Goal: Navigation & Orientation: Find specific page/section

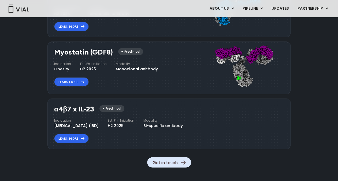
scroll to position [578, 0]
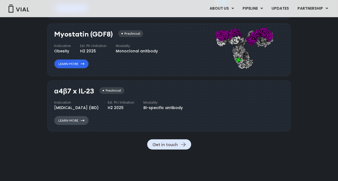
click at [69, 125] on link "Learn More" at bounding box center [71, 120] width 35 height 9
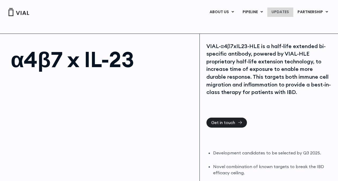
click at [282, 10] on link "UPDATES" at bounding box center [280, 12] width 26 height 9
